Goal: Task Accomplishment & Management: Manage account settings

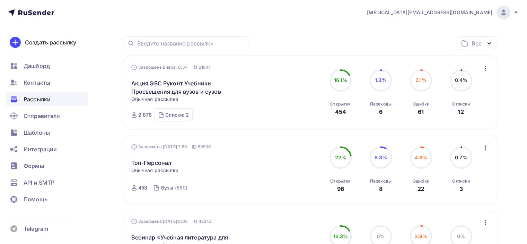
scroll to position [104, 0]
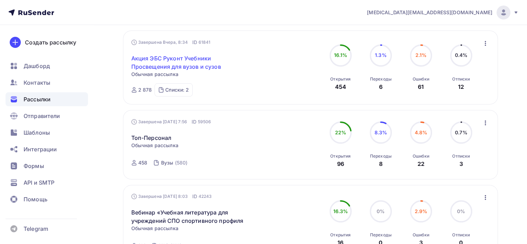
click at [195, 63] on link "Акция ЭБС Руконт Учебники Просвещения для вузов и сузов" at bounding box center [190, 62] width 119 height 17
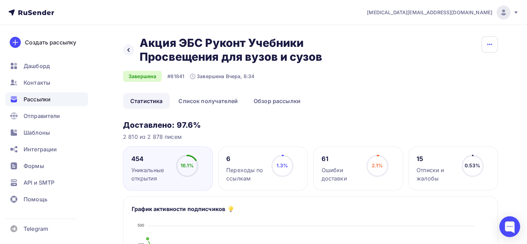
click at [491, 42] on icon "button" at bounding box center [490, 44] width 8 height 8
click at [452, 66] on div "Копировать" at bounding box center [463, 66] width 67 height 8
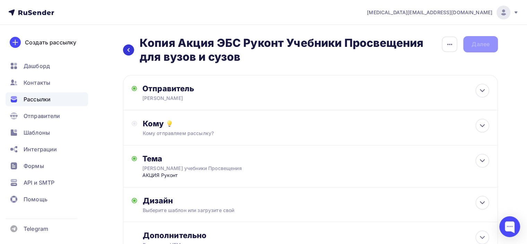
click at [125, 50] on div at bounding box center [128, 49] width 11 height 11
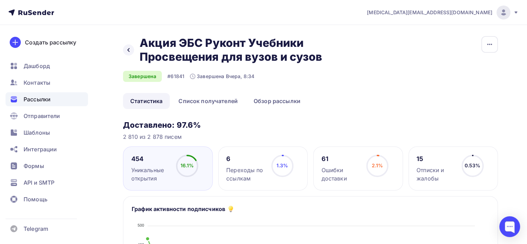
click at [29, 11] on icon at bounding box center [30, 12] width 4 height 5
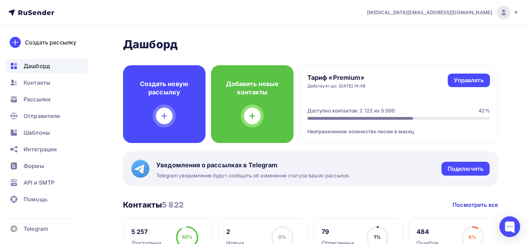
click at [479, 11] on span "[MEDICAL_DATA][EMAIL_ADDRESS][DOMAIN_NAME]" at bounding box center [429, 12] width 125 height 7
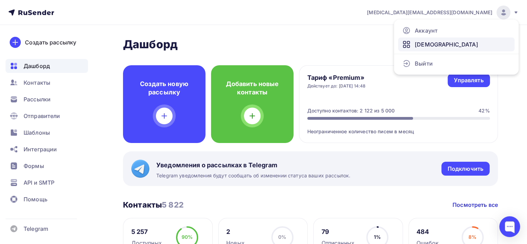
click at [424, 43] on span "[DEMOGRAPHIC_DATA]" at bounding box center [446, 44] width 63 height 8
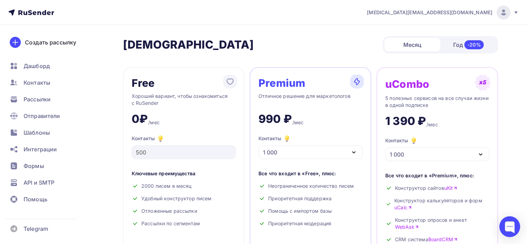
click at [516, 11] on icon at bounding box center [516, 12] width 3 height 2
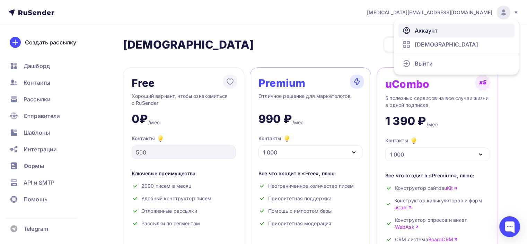
click at [419, 29] on span "Аккаунт" at bounding box center [426, 30] width 23 height 8
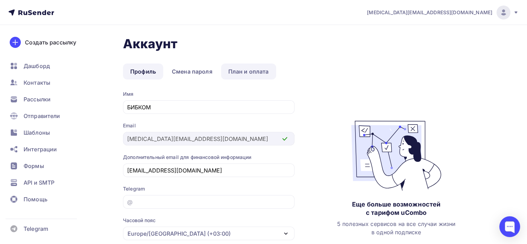
click at [238, 70] on link "План и оплата" at bounding box center [248, 71] width 55 height 16
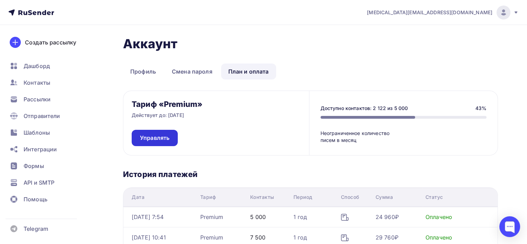
click at [158, 139] on span "Управлять" at bounding box center [154, 138] width 29 height 8
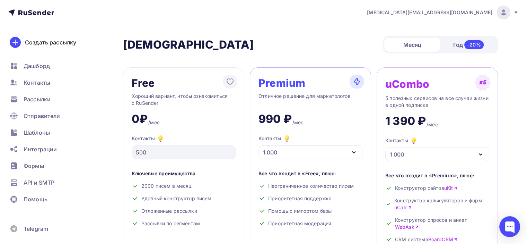
click at [33, 11] on icon at bounding box center [31, 12] width 46 height 8
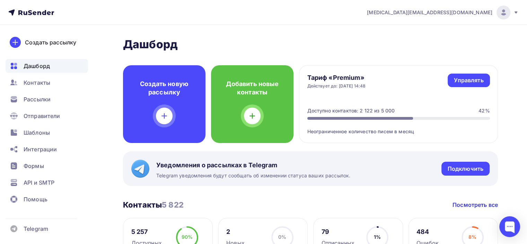
click at [516, 12] on icon at bounding box center [516, 12] width 3 height 2
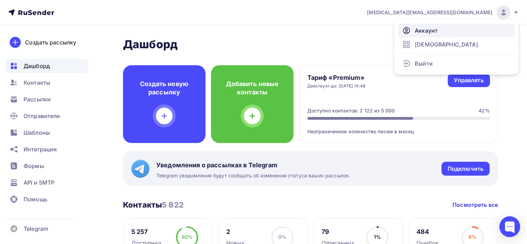
click at [424, 31] on span "Аккаунт" at bounding box center [426, 30] width 23 height 8
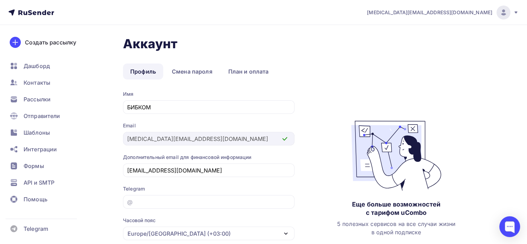
click at [36, 12] on icon at bounding box center [35, 13] width 4 height 4
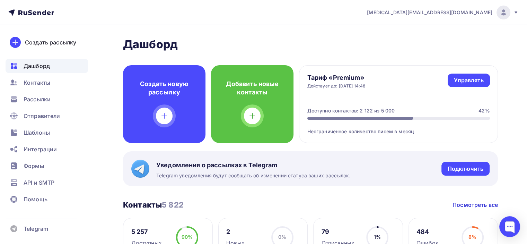
click at [36, 11] on icon at bounding box center [31, 12] width 46 height 8
click at [30, 11] on icon at bounding box center [31, 12] width 46 height 8
click at [36, 14] on icon at bounding box center [31, 12] width 46 height 8
